Goal: Entertainment & Leisure: Browse casually

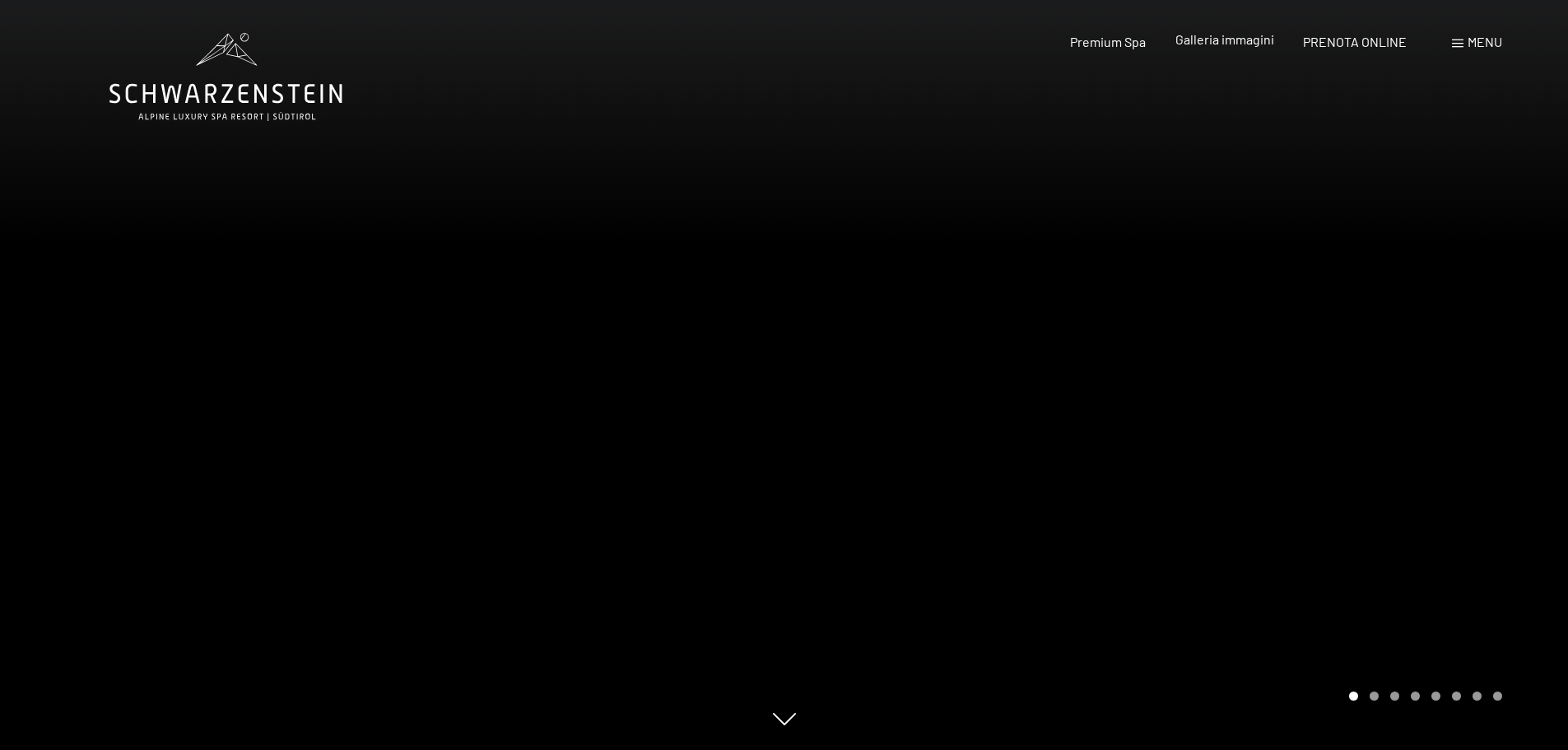
click at [1211, 33] on span "Galleria immagini" at bounding box center [1225, 39] width 99 height 15
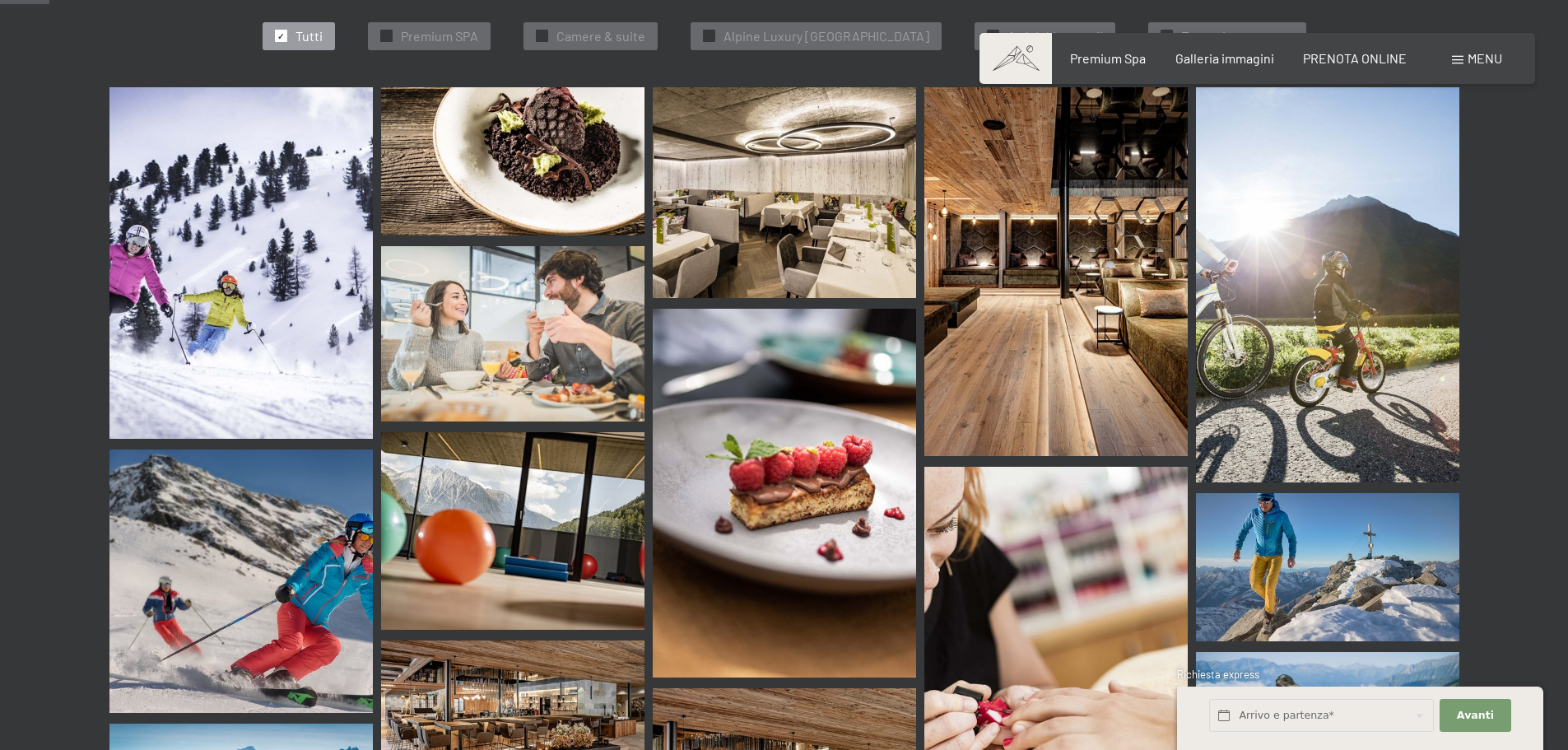
scroll to position [658, 0]
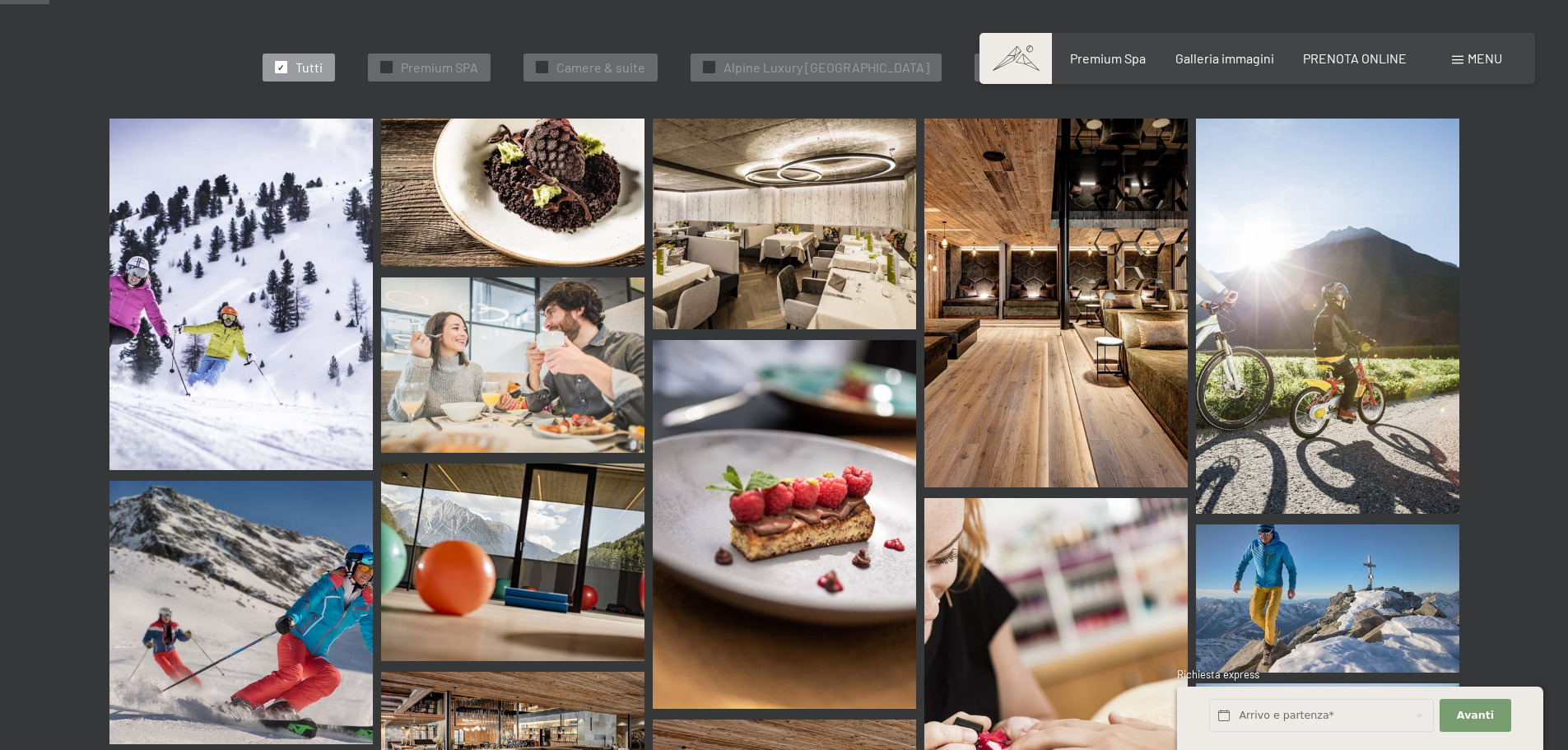
click at [726, 184] on img at bounding box center [784, 223] width 263 height 211
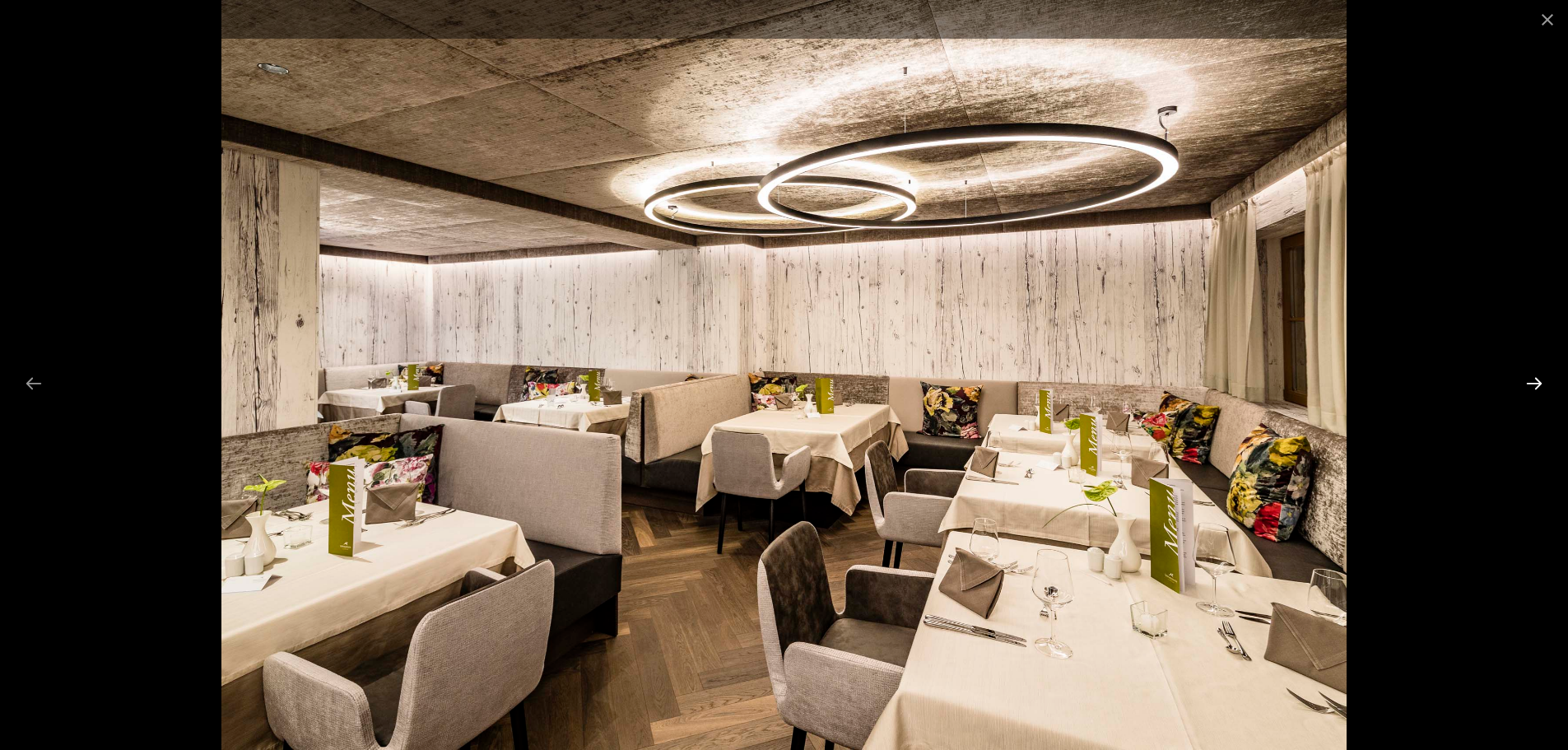
click at [1526, 386] on button "Next slide" at bounding box center [1534, 384] width 34 height 32
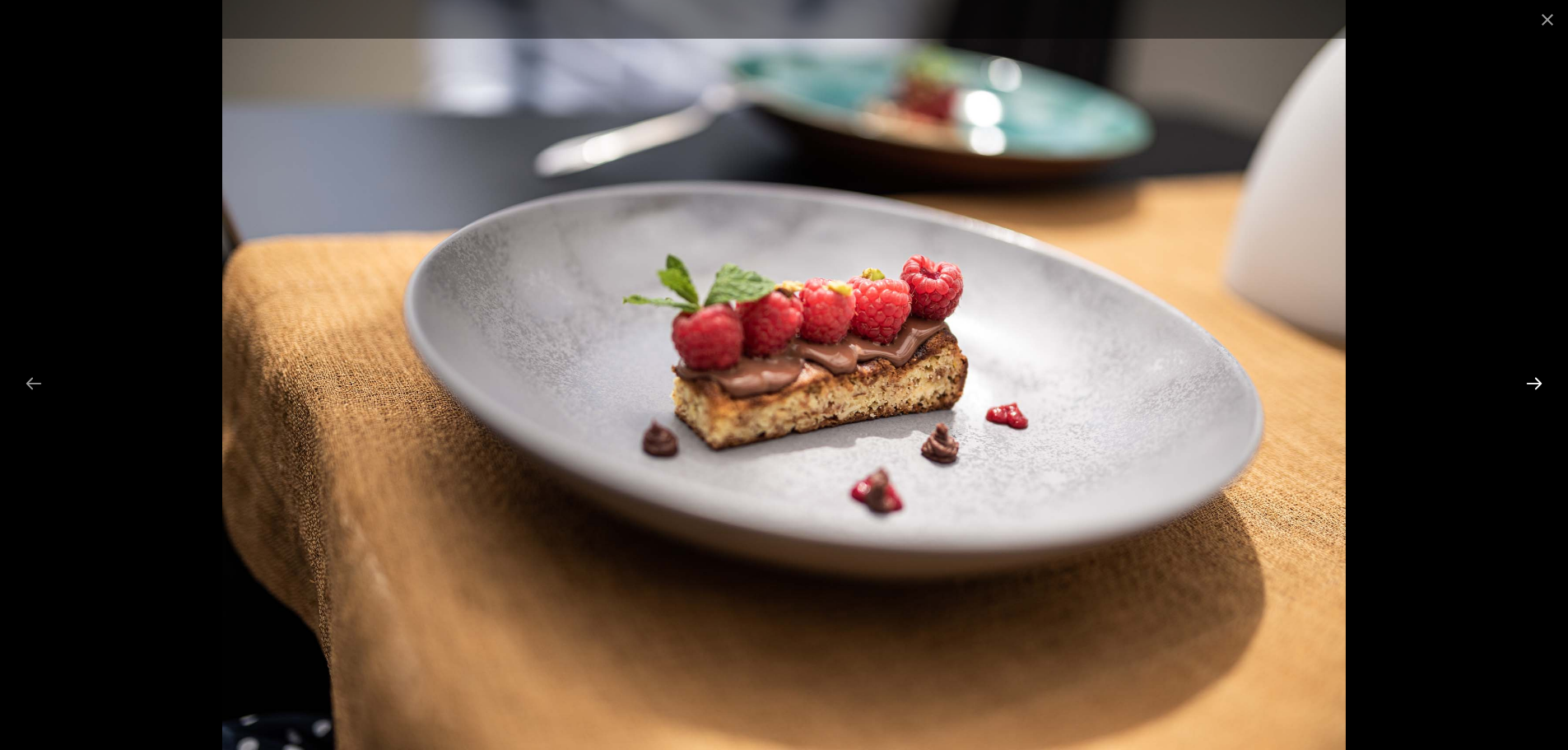
click at [1526, 386] on button "Next slide" at bounding box center [1534, 384] width 34 height 32
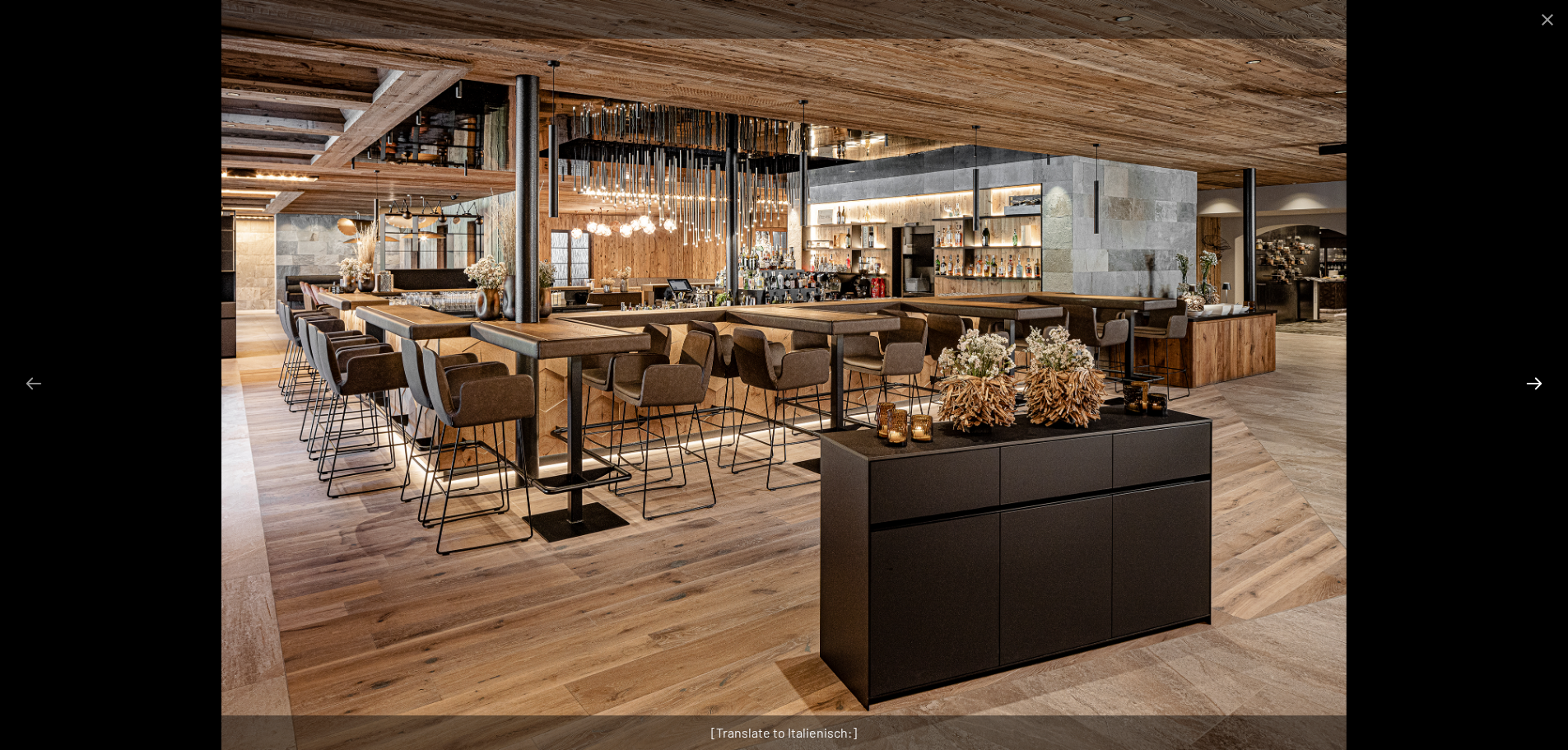
click at [1526, 386] on button "Next slide" at bounding box center [1534, 384] width 34 height 32
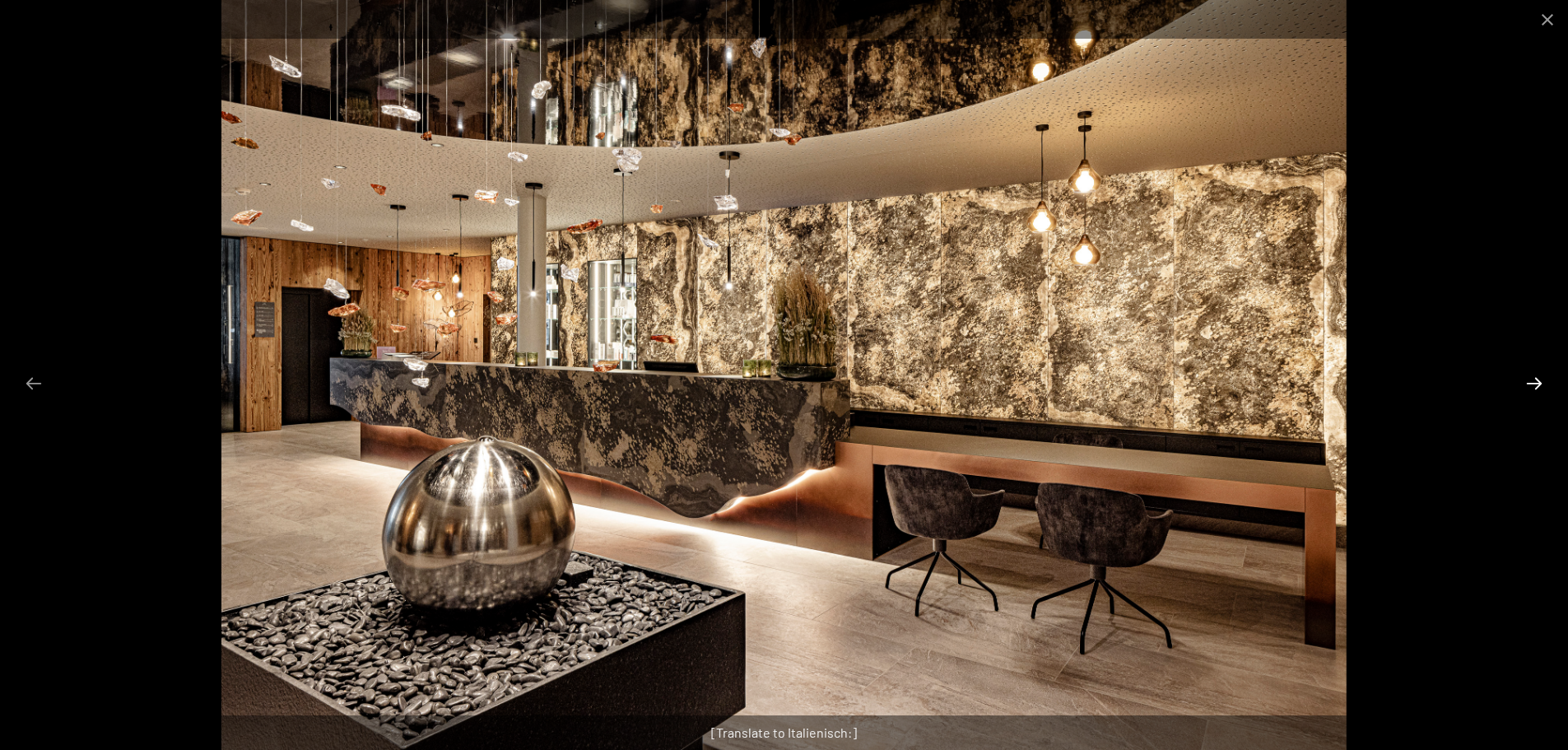
click at [1526, 386] on button "Next slide" at bounding box center [1534, 384] width 34 height 32
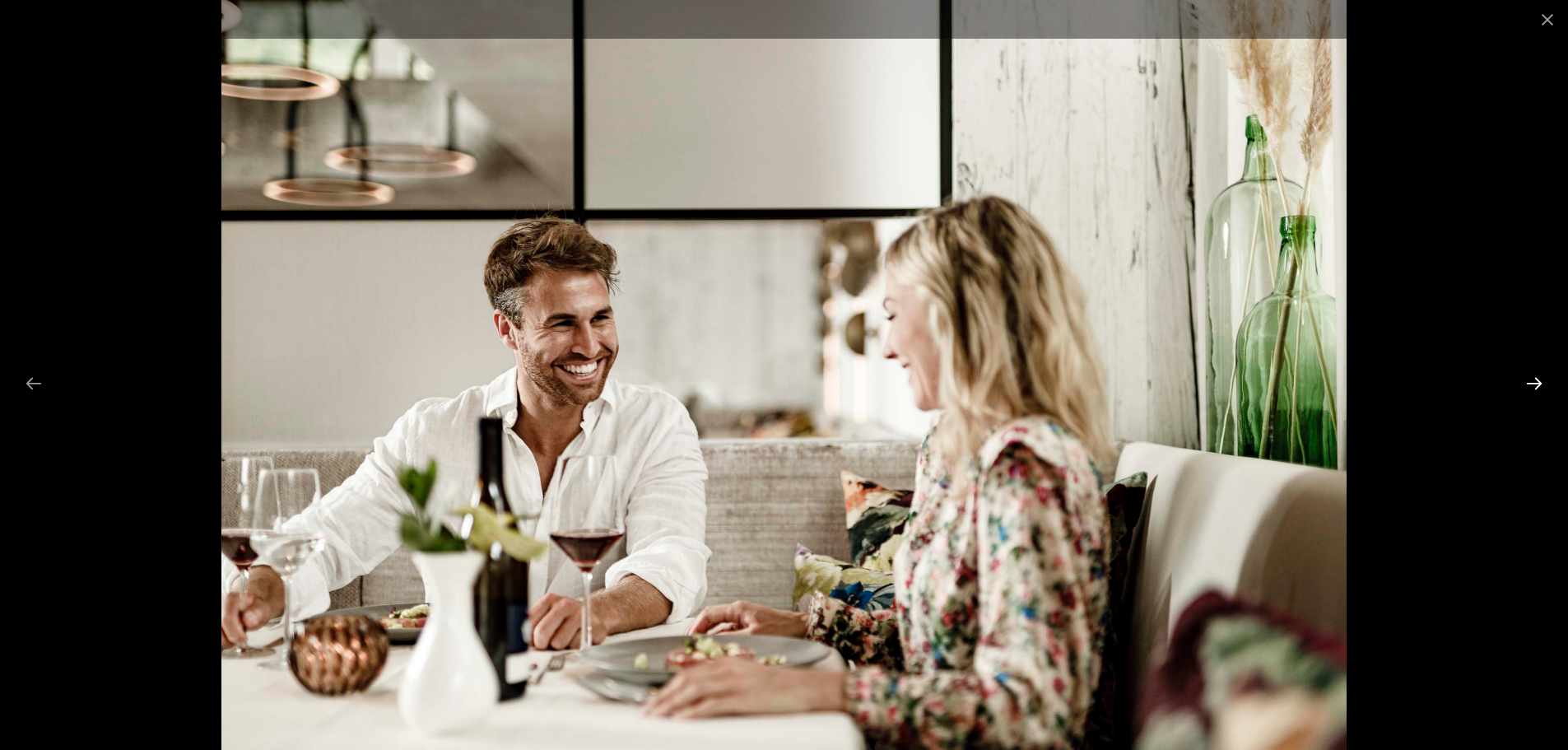
click at [1526, 386] on button "Next slide" at bounding box center [1534, 384] width 34 height 32
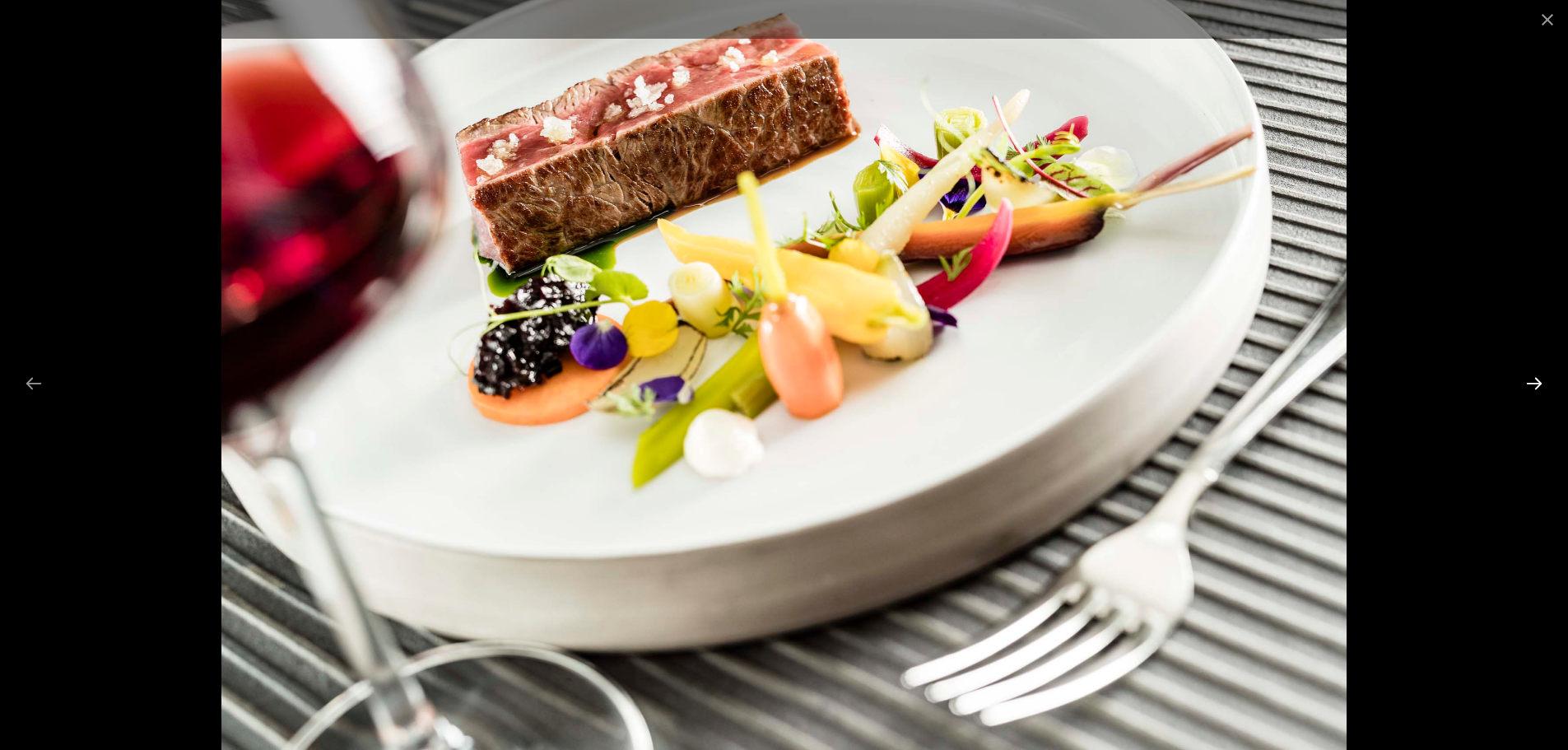
click at [1526, 386] on button "Next slide" at bounding box center [1534, 384] width 34 height 32
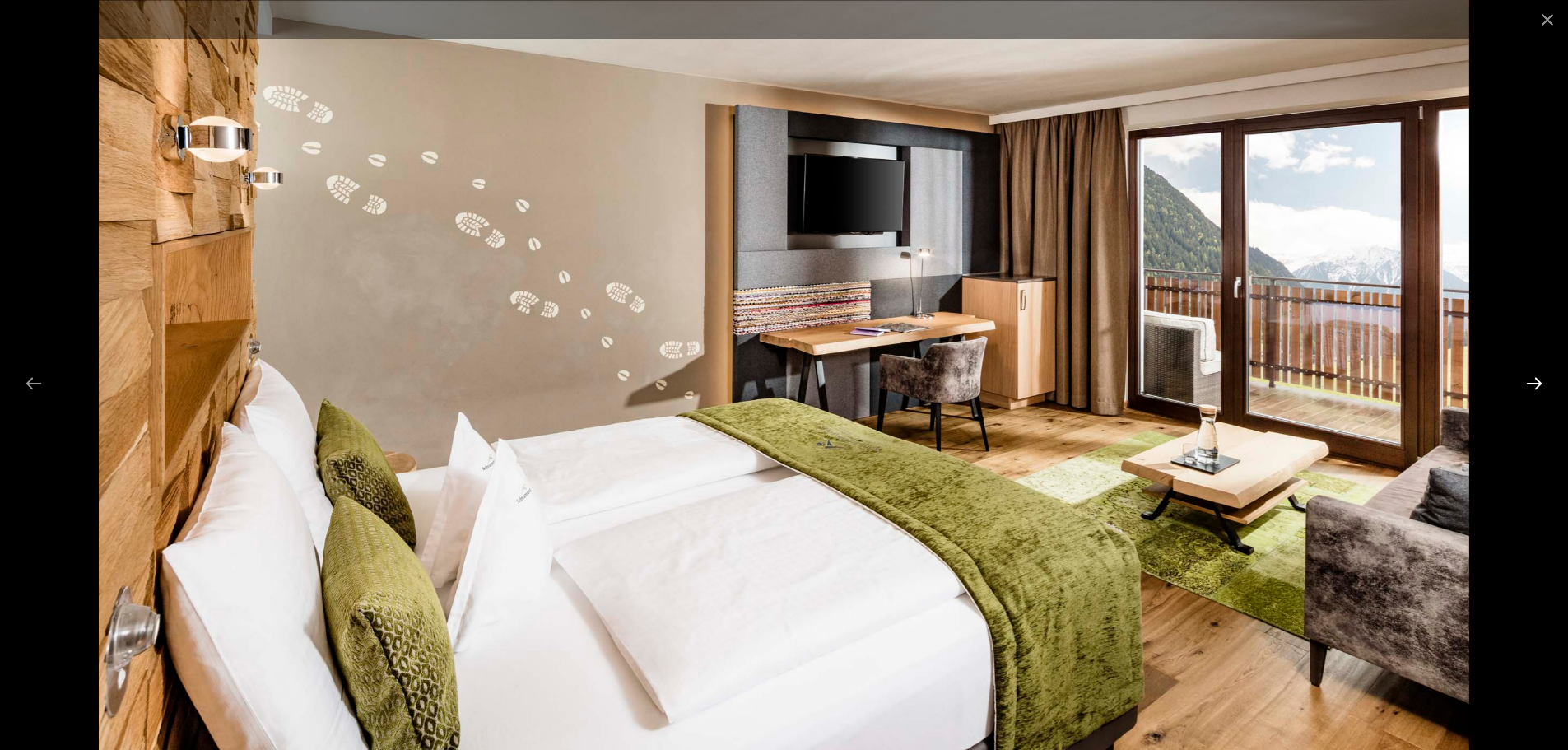
click at [1526, 386] on button "Next slide" at bounding box center [1534, 384] width 34 height 32
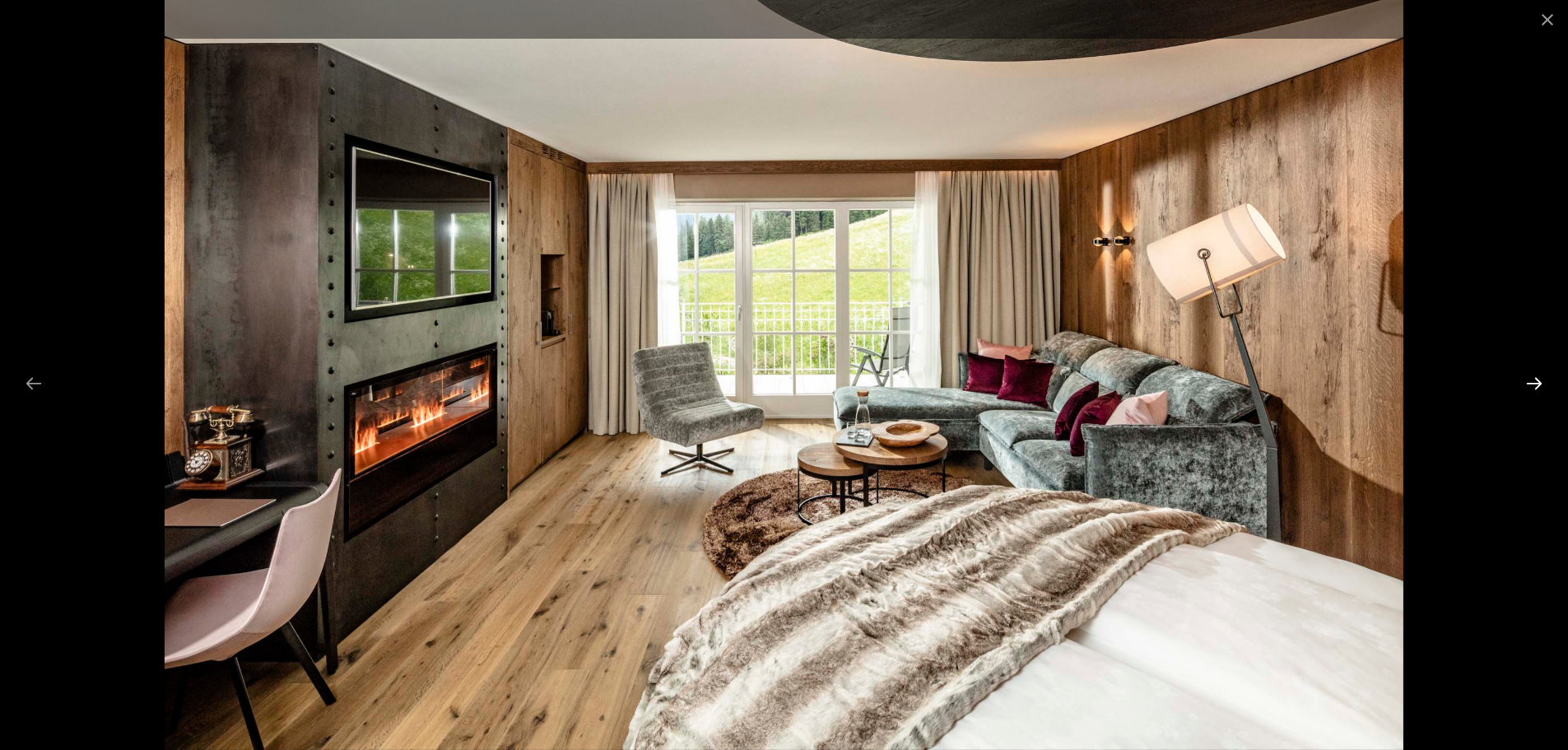
click at [1526, 386] on button "Next slide" at bounding box center [1534, 384] width 34 height 32
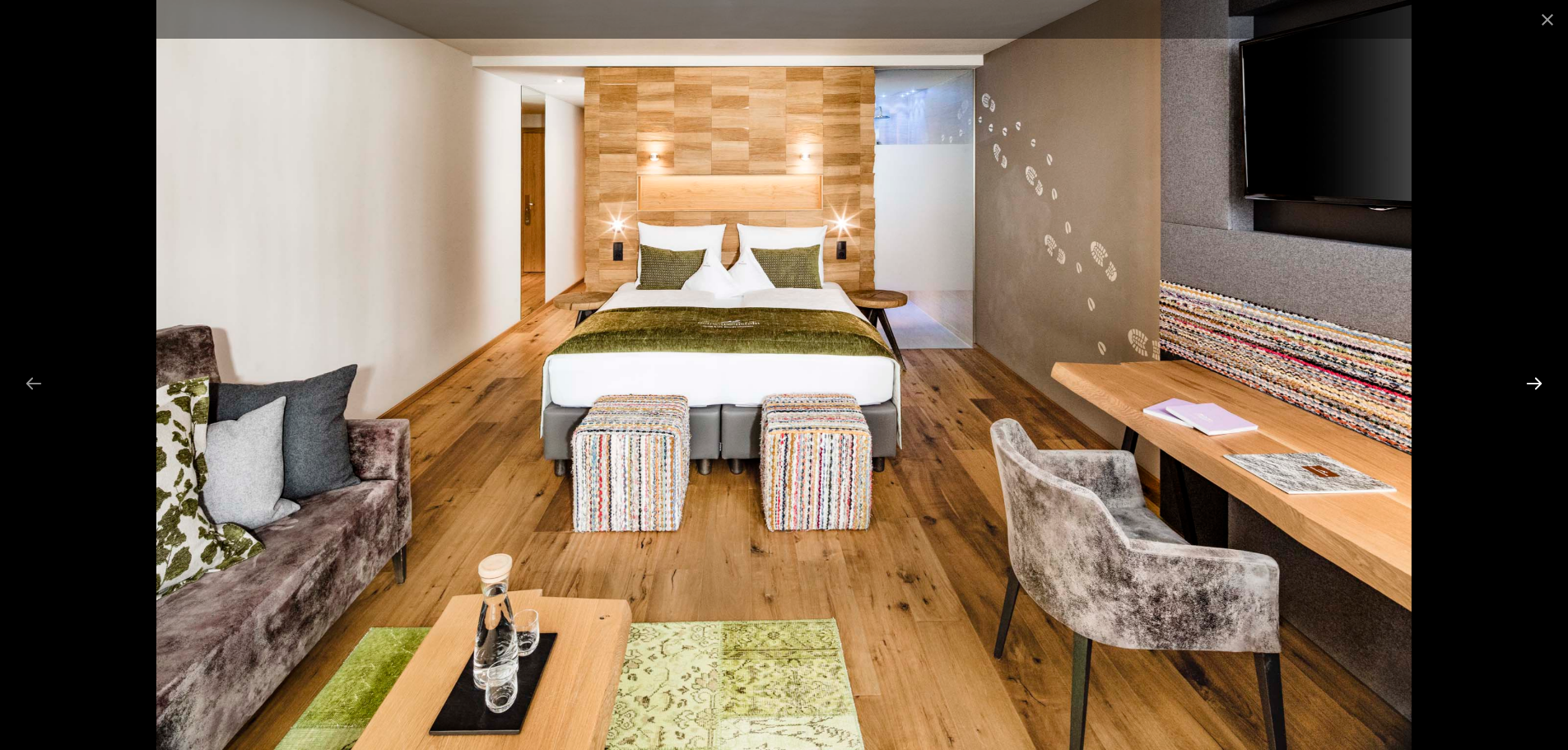
click at [1526, 386] on button "Next slide" at bounding box center [1534, 384] width 34 height 32
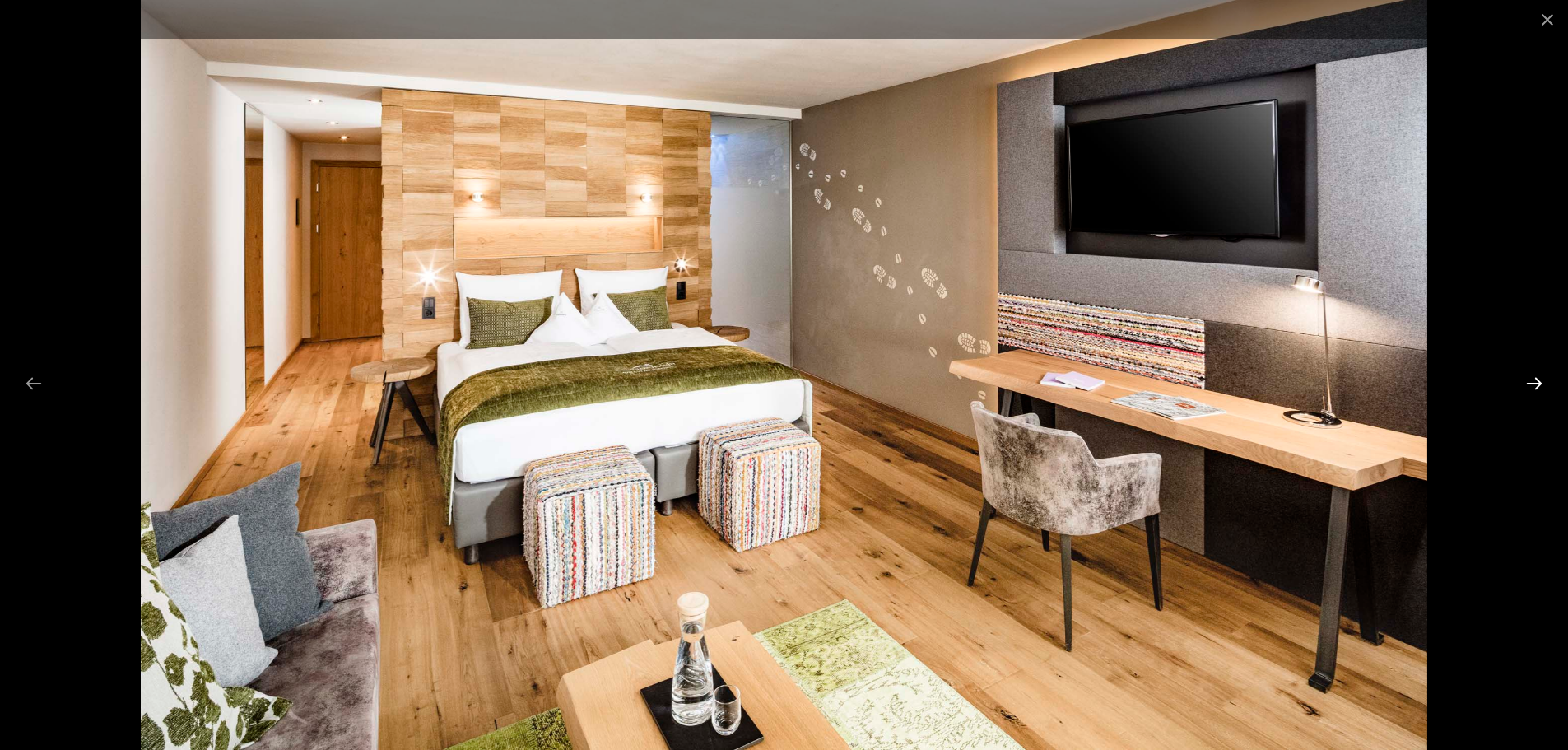
click at [1526, 386] on button "Next slide" at bounding box center [1534, 384] width 34 height 32
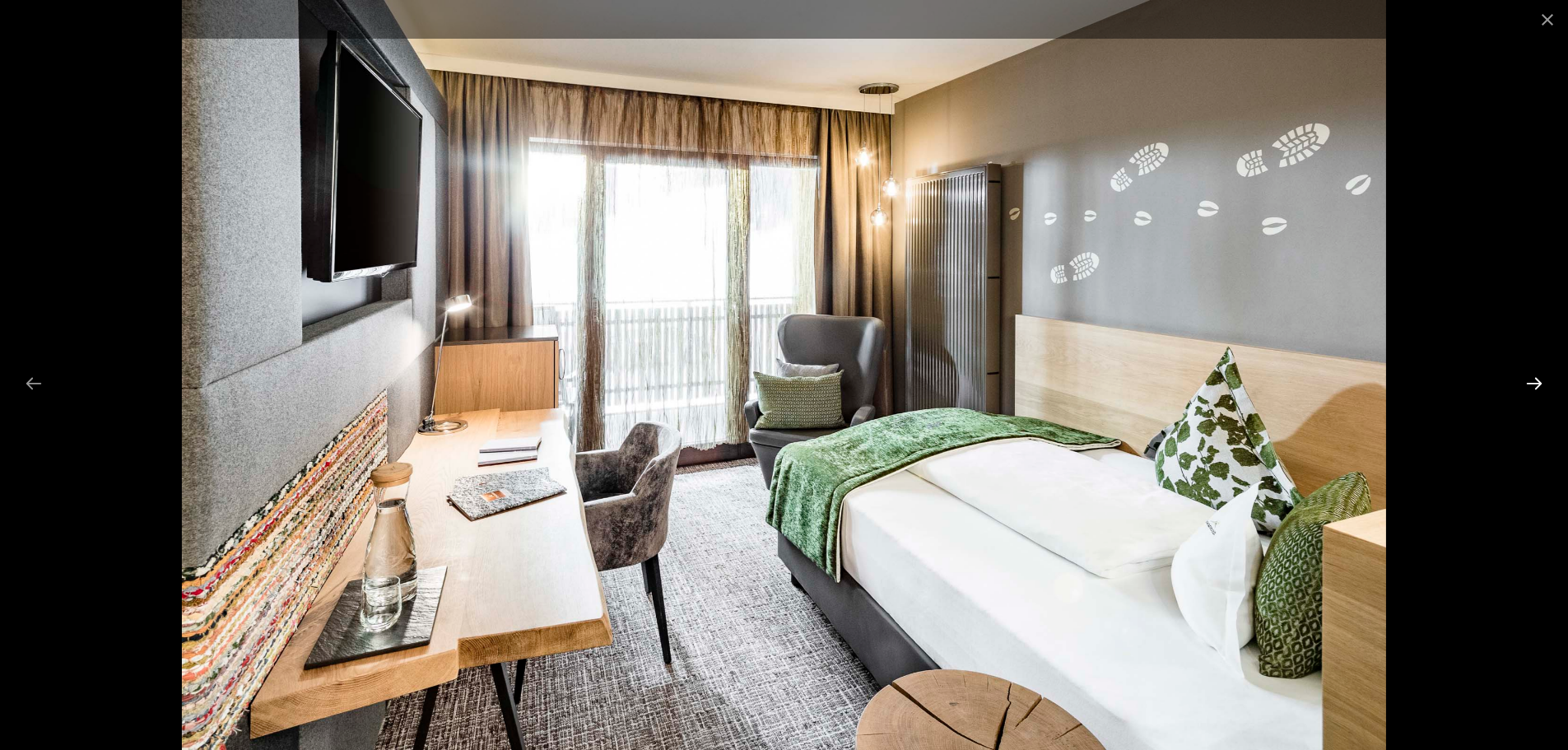
click at [1526, 386] on button "Next slide" at bounding box center [1534, 384] width 34 height 32
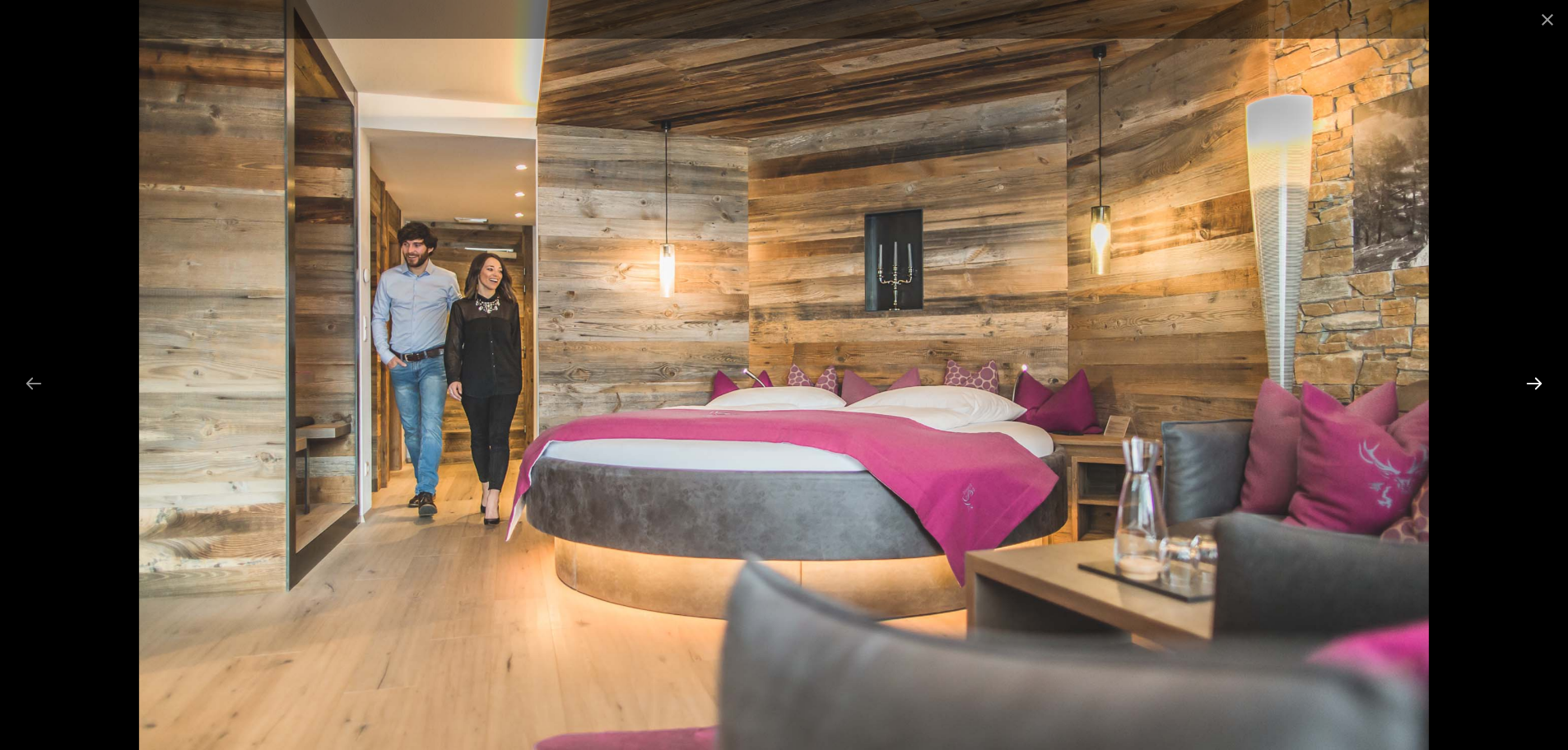
click at [1526, 386] on button "Next slide" at bounding box center [1534, 384] width 34 height 32
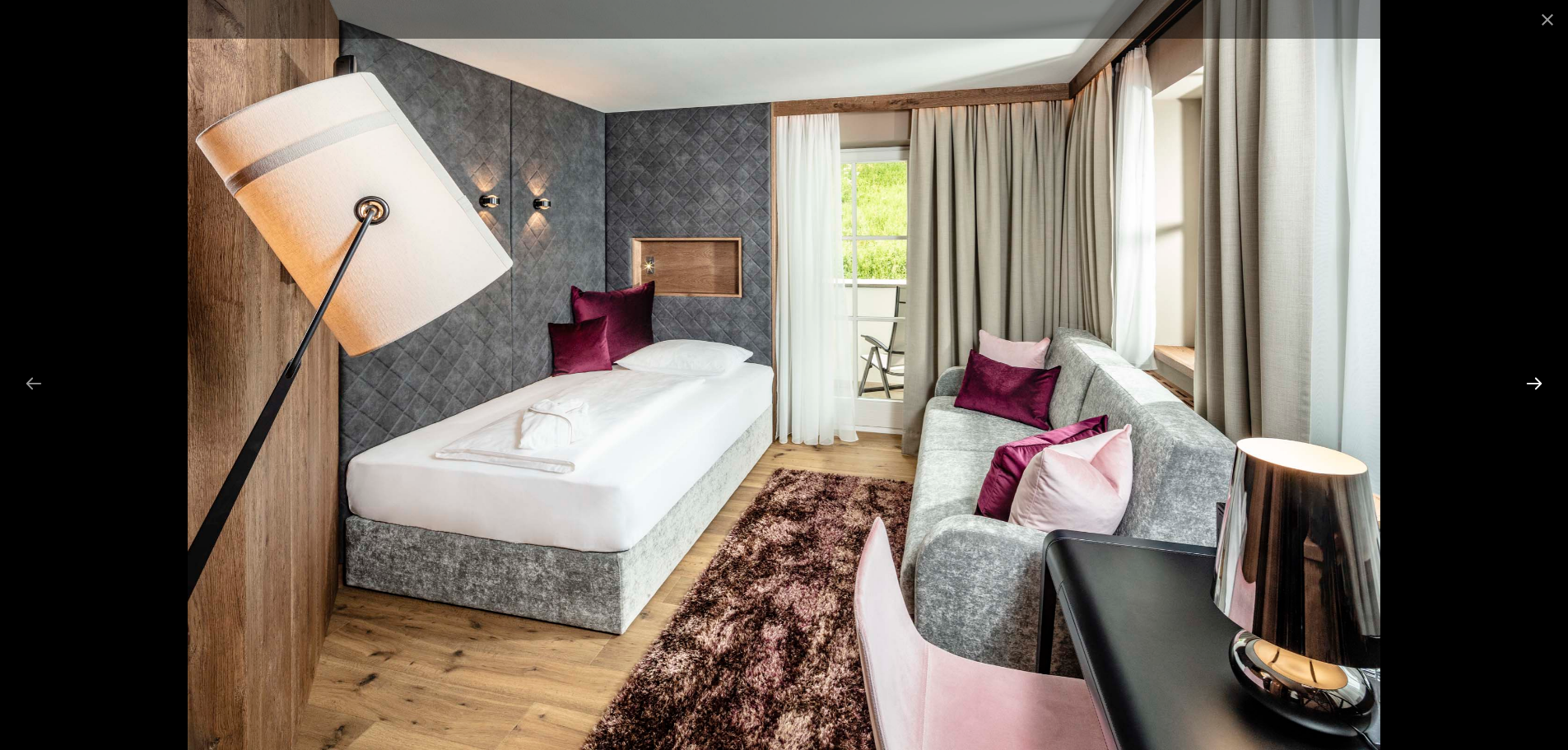
click at [1526, 386] on button "Next slide" at bounding box center [1534, 384] width 34 height 32
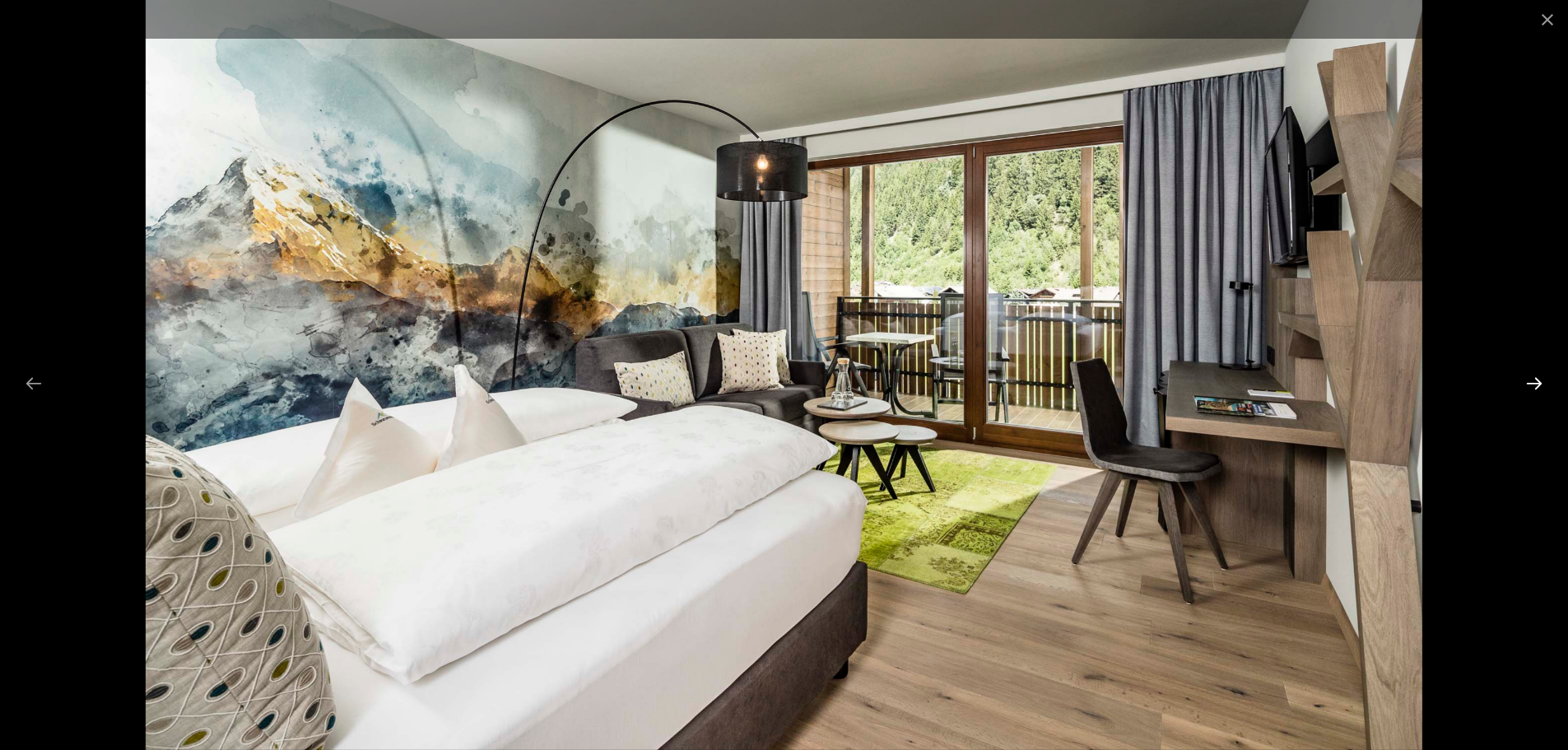
click at [1526, 386] on button "Next slide" at bounding box center [1534, 384] width 34 height 32
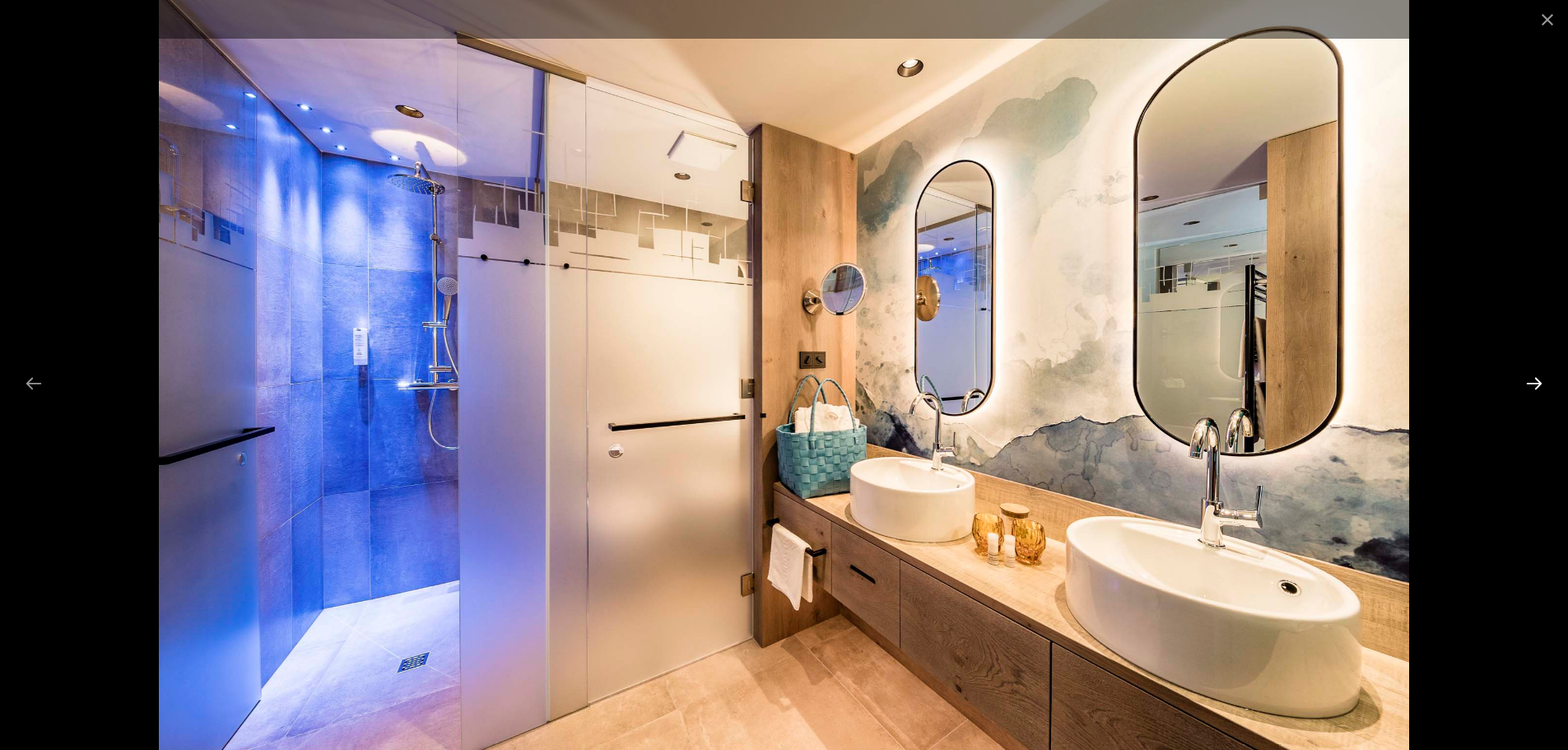
click at [1526, 386] on button "Next slide" at bounding box center [1534, 384] width 34 height 32
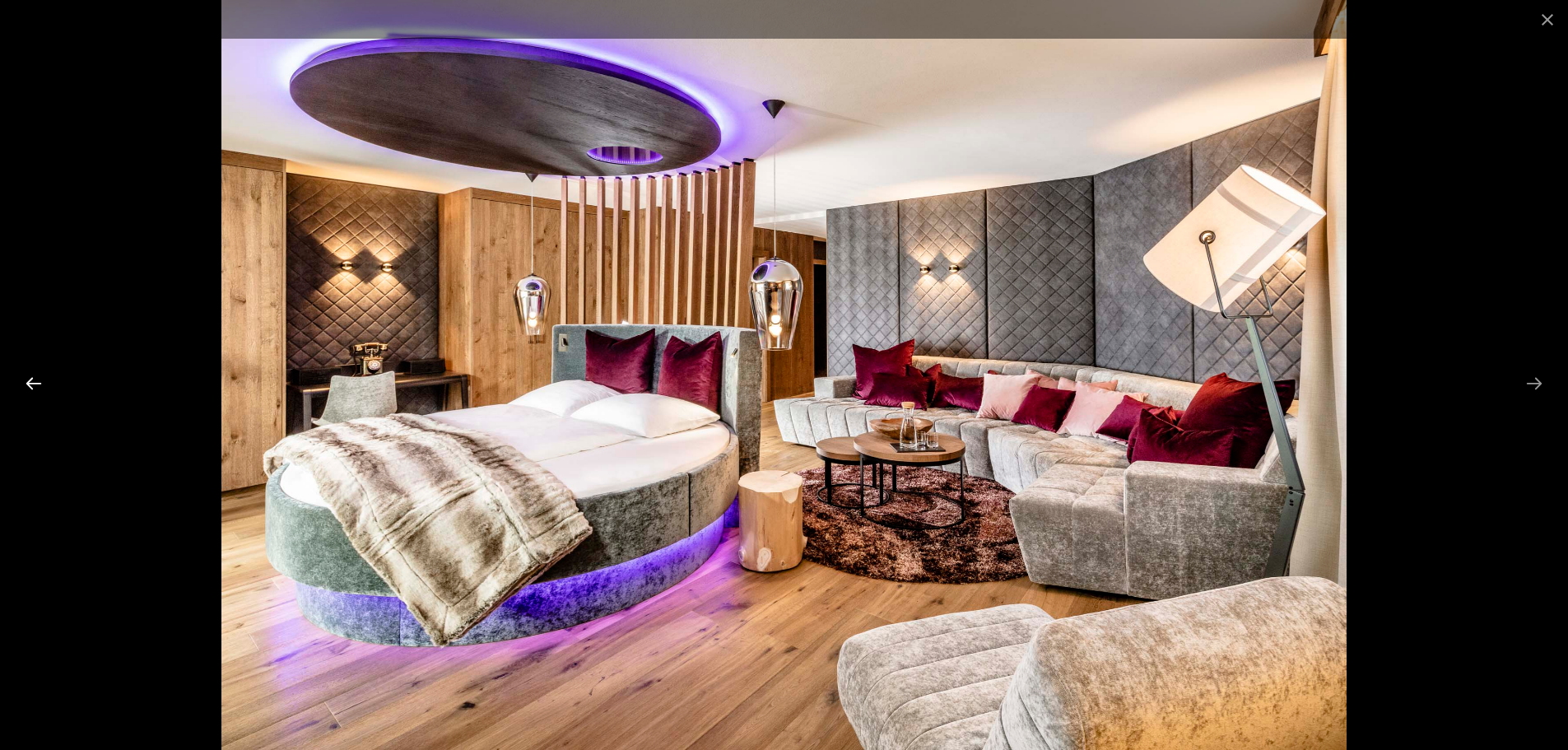
click at [29, 376] on button "Previous slide" at bounding box center [33, 384] width 34 height 32
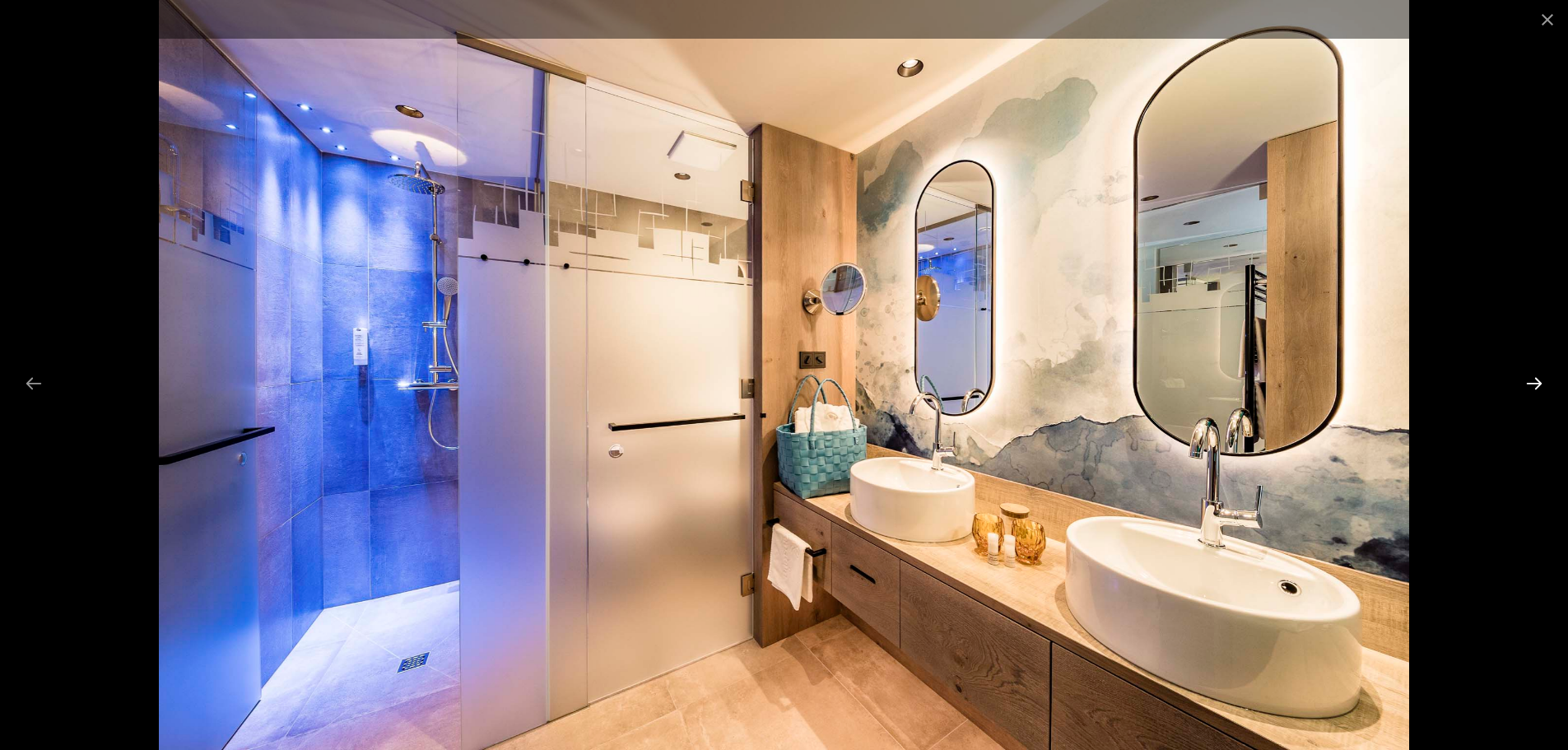
click at [1538, 385] on button "Next slide" at bounding box center [1534, 384] width 34 height 32
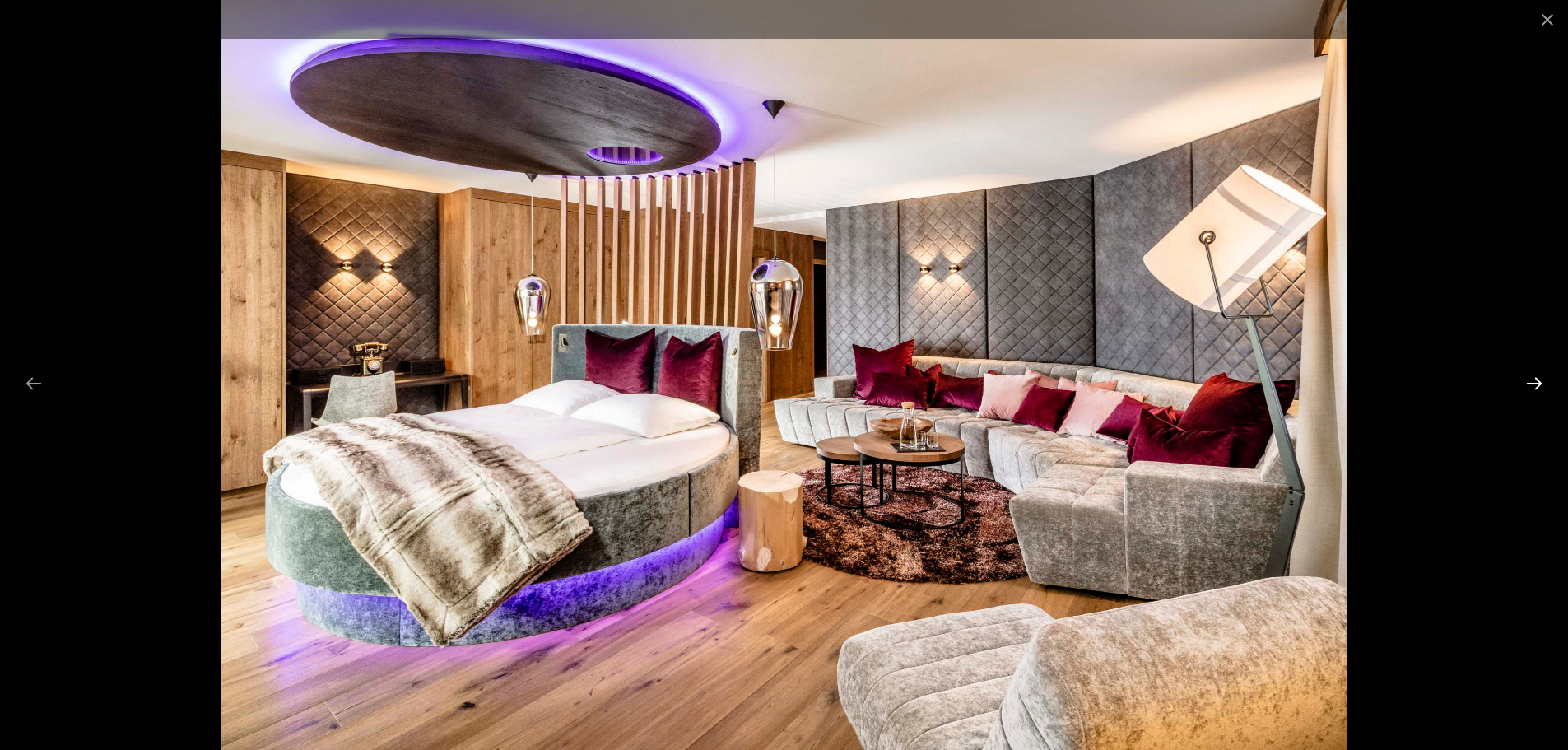
click at [1538, 385] on button "Next slide" at bounding box center [1534, 384] width 34 height 32
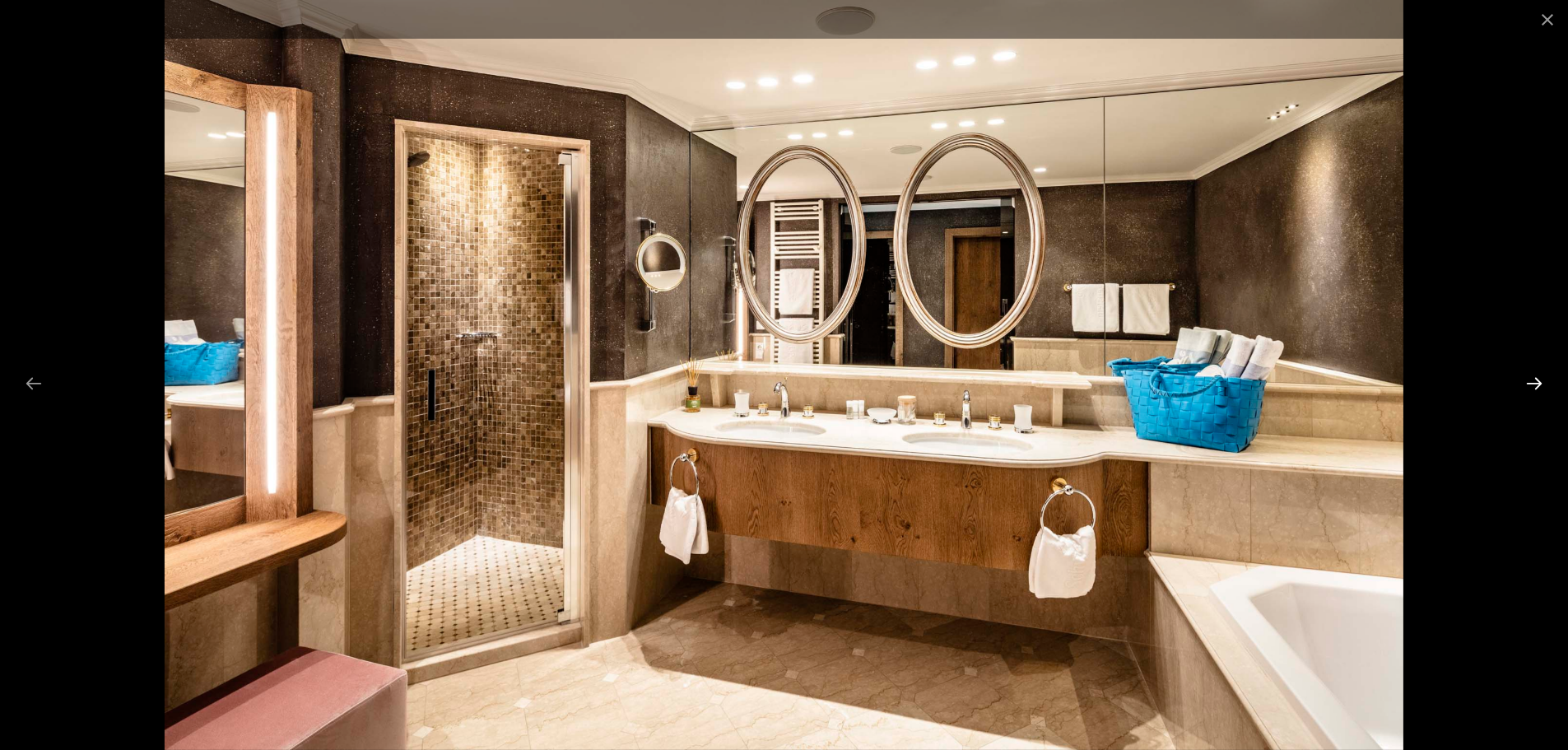
click at [1538, 385] on button "Next slide" at bounding box center [1534, 384] width 34 height 32
